Goal: Find specific page/section: Find specific page/section

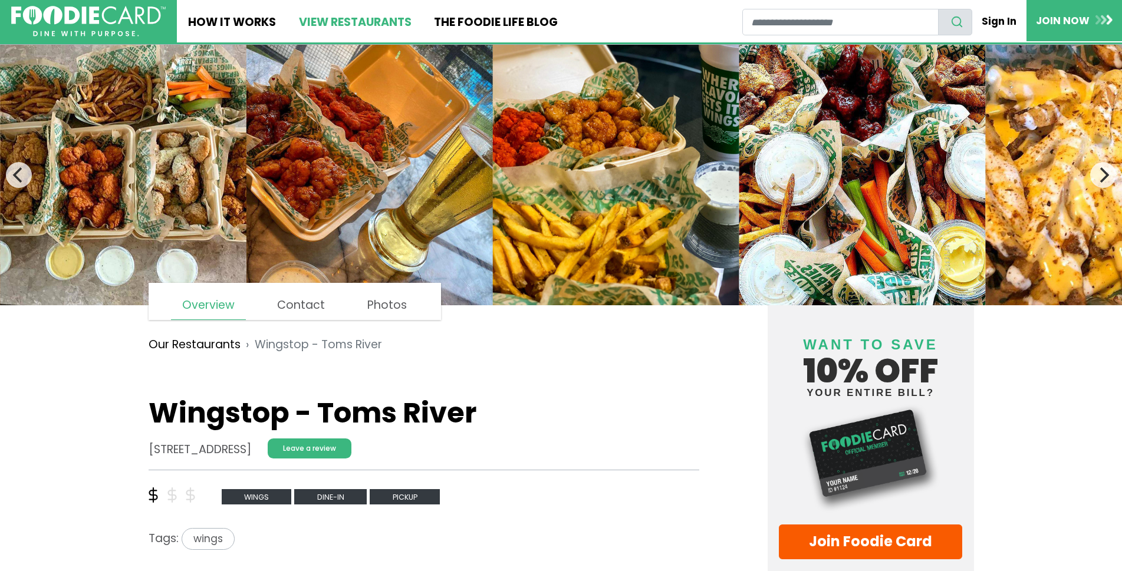
click at [362, 29] on link "View restaurants" at bounding box center [354, 21] width 135 height 42
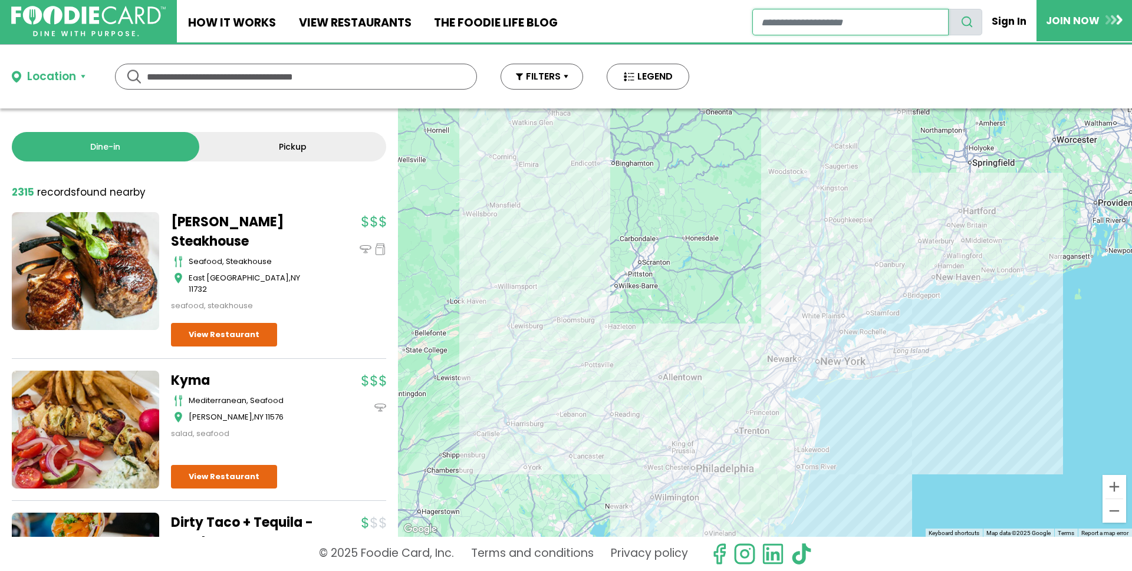
click at [816, 20] on input "restaurant search" at bounding box center [850, 22] width 196 height 27
type input "*****"
click at [948, 9] on button "search" at bounding box center [965, 22] width 34 height 27
